Goal: Information Seeking & Learning: Check status

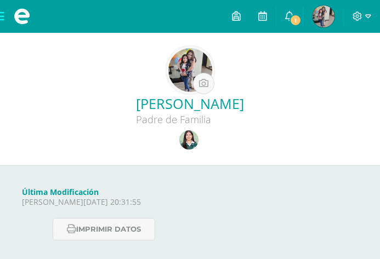
click at [192, 148] on img at bounding box center [188, 139] width 19 height 19
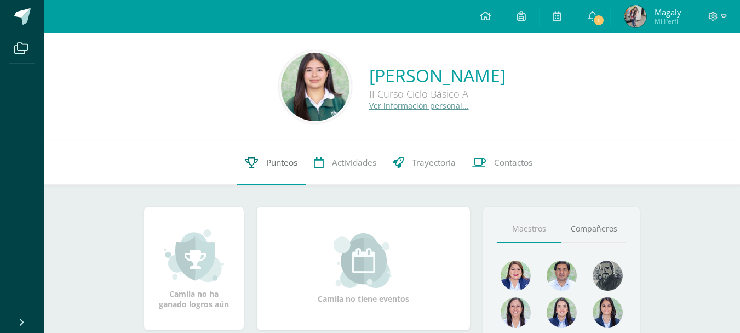
click at [268, 164] on span "Punteos" at bounding box center [281, 163] width 31 height 12
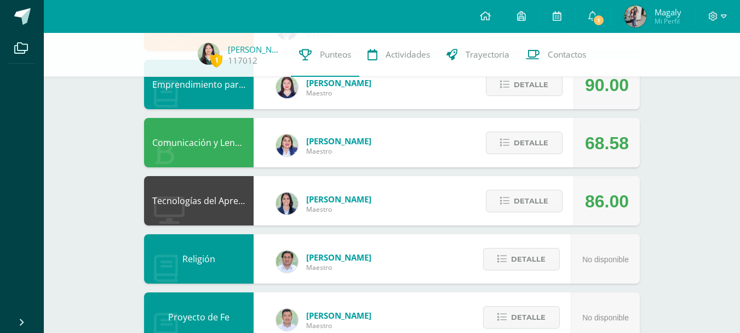
scroll to position [228, 0]
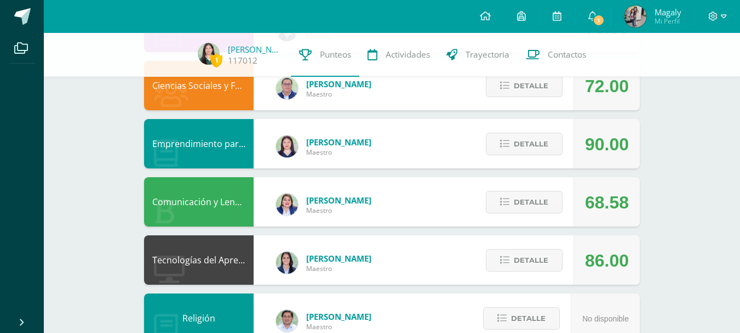
drag, startPoint x: 748, startPoint y: 88, endPoint x: 747, endPoint y: 155, distance: 67.4
click at [740, 155] on html "Archivos Cerrar panel Configuración Cerrar sesión Magaly Mi Perfil 1 1 Avisos 1…" at bounding box center [370, 300] width 740 height 1057
click at [503, 199] on icon at bounding box center [504, 201] width 9 height 9
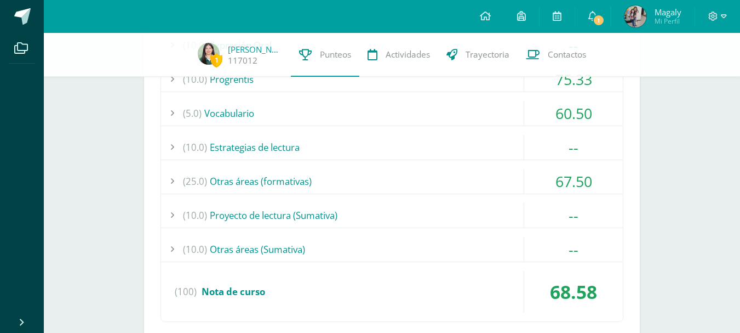
scroll to position [468, 0]
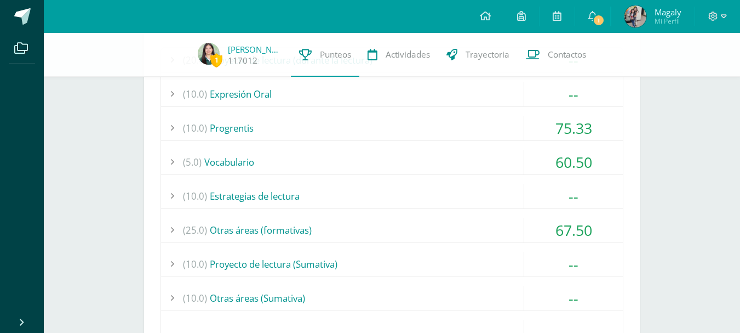
click at [525, 204] on div "--" at bounding box center [573, 196] width 99 height 25
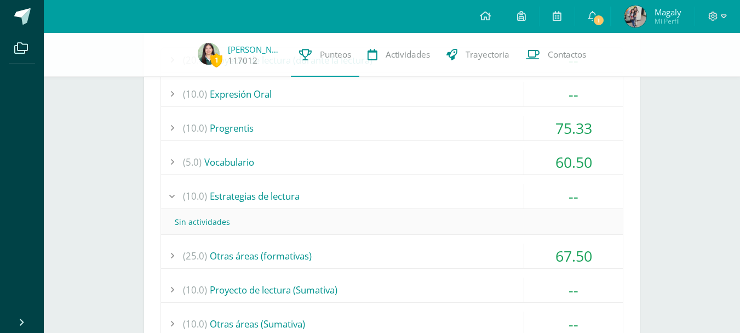
click at [522, 248] on div "(25.0) Otras áreas (formativas)" at bounding box center [392, 255] width 462 height 25
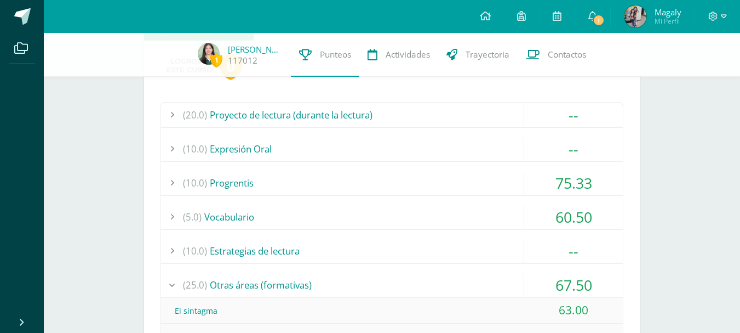
scroll to position [237, 0]
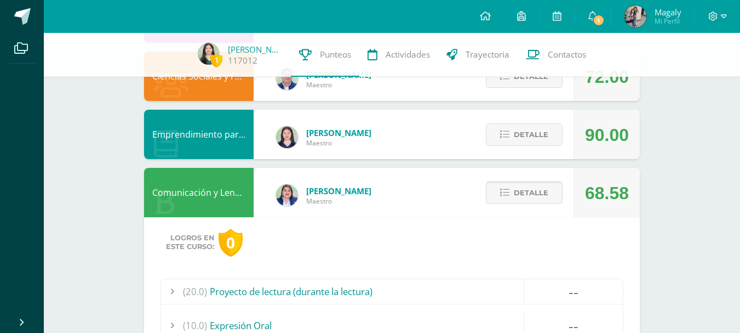
click at [517, 192] on span "Detalle" at bounding box center [531, 192] width 35 height 20
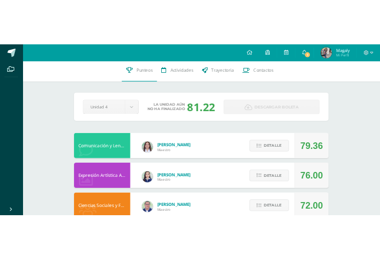
scroll to position [0, 0]
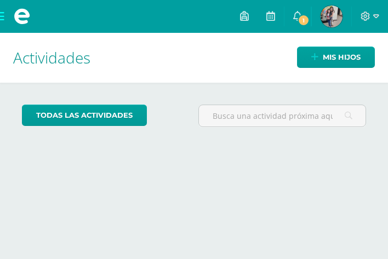
click at [328, 21] on img at bounding box center [332, 16] width 22 height 22
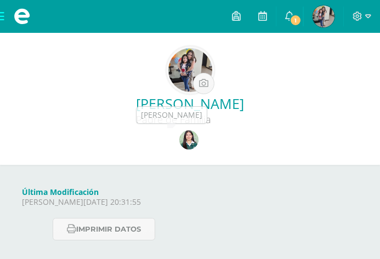
click at [181, 157] on div "[PERSON_NAME] Padre de Familia" at bounding box center [190, 99] width 380 height 132
click at [184, 146] on img at bounding box center [188, 139] width 19 height 19
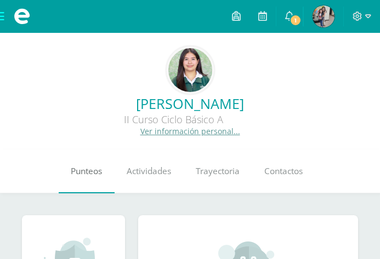
click at [92, 174] on span "Punteos" at bounding box center [86, 171] width 31 height 12
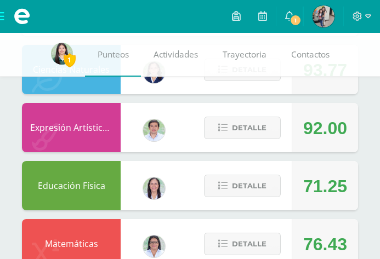
scroll to position [858, 0]
